Goal: Task Accomplishment & Management: Manage account settings

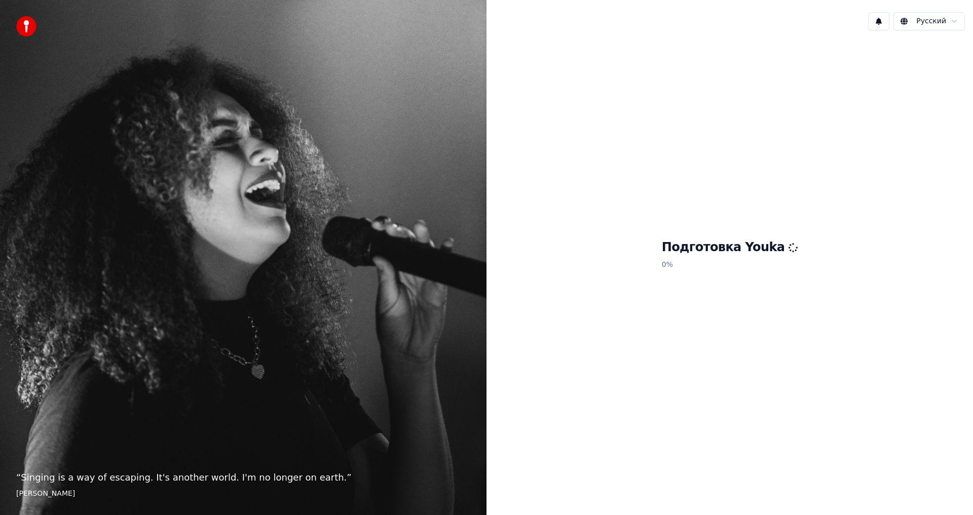
drag, startPoint x: 324, startPoint y: 308, endPoint x: 452, endPoint y: 277, distance: 131.9
click at [452, 277] on div "“ Singing is a way of escaping. It's another world. I'm no longer on earth. ” […" at bounding box center [243, 257] width 486 height 515
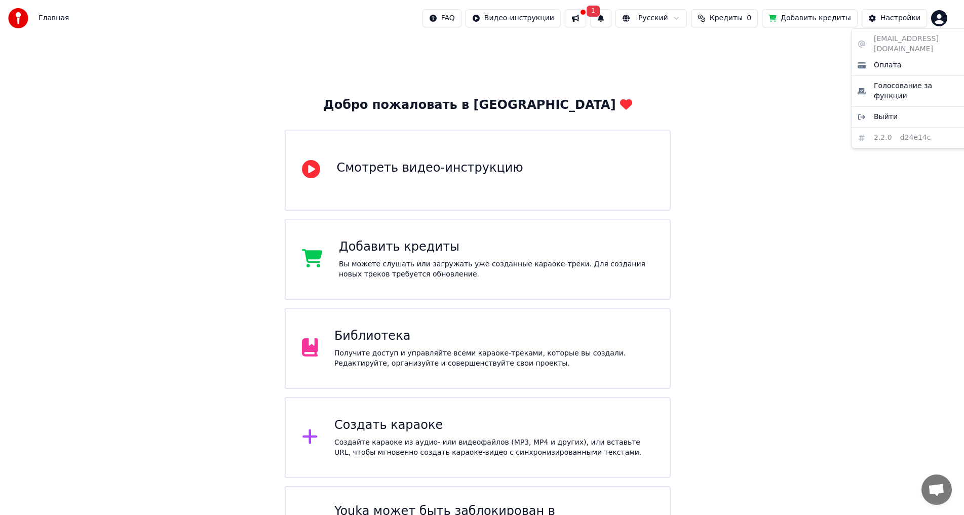
click at [951, 19] on html "Главная FAQ Видео-инструкции 1 Русский Кредиты 0 Добавить кредиты Настройки Доб…" at bounding box center [482, 288] width 964 height 577
click at [894, 109] on div "Выйти" at bounding box center [911, 117] width 116 height 16
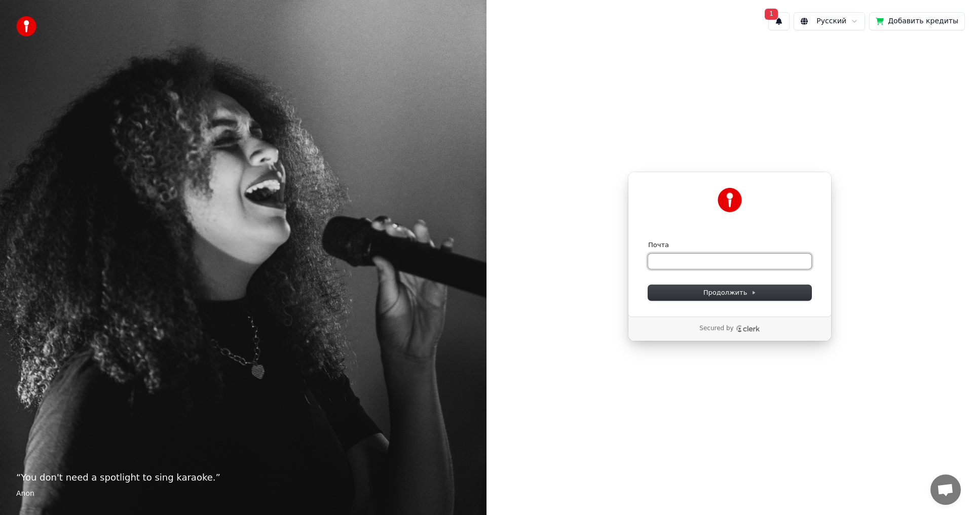
click at [720, 261] on input "Почта" at bounding box center [729, 261] width 163 height 15
click at [729, 291] on span "Продолжить" at bounding box center [729, 292] width 53 height 9
type input "**********"
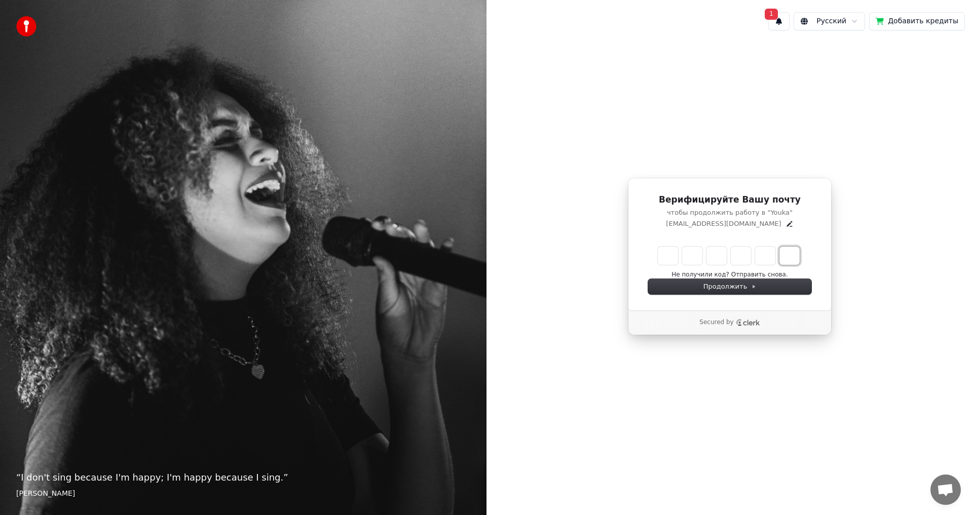
paste input "*"
type input "******"
type input "*"
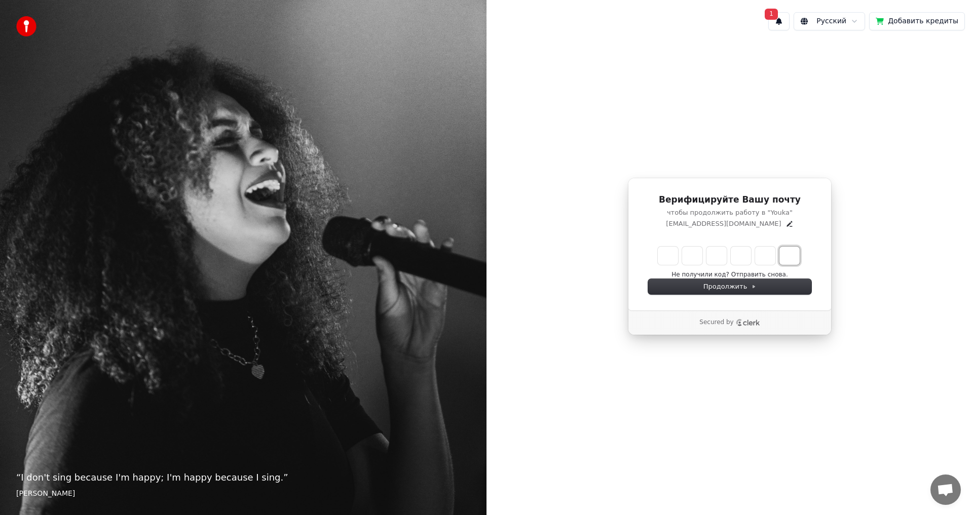
type input "*"
